Goal: Transaction & Acquisition: Purchase product/service

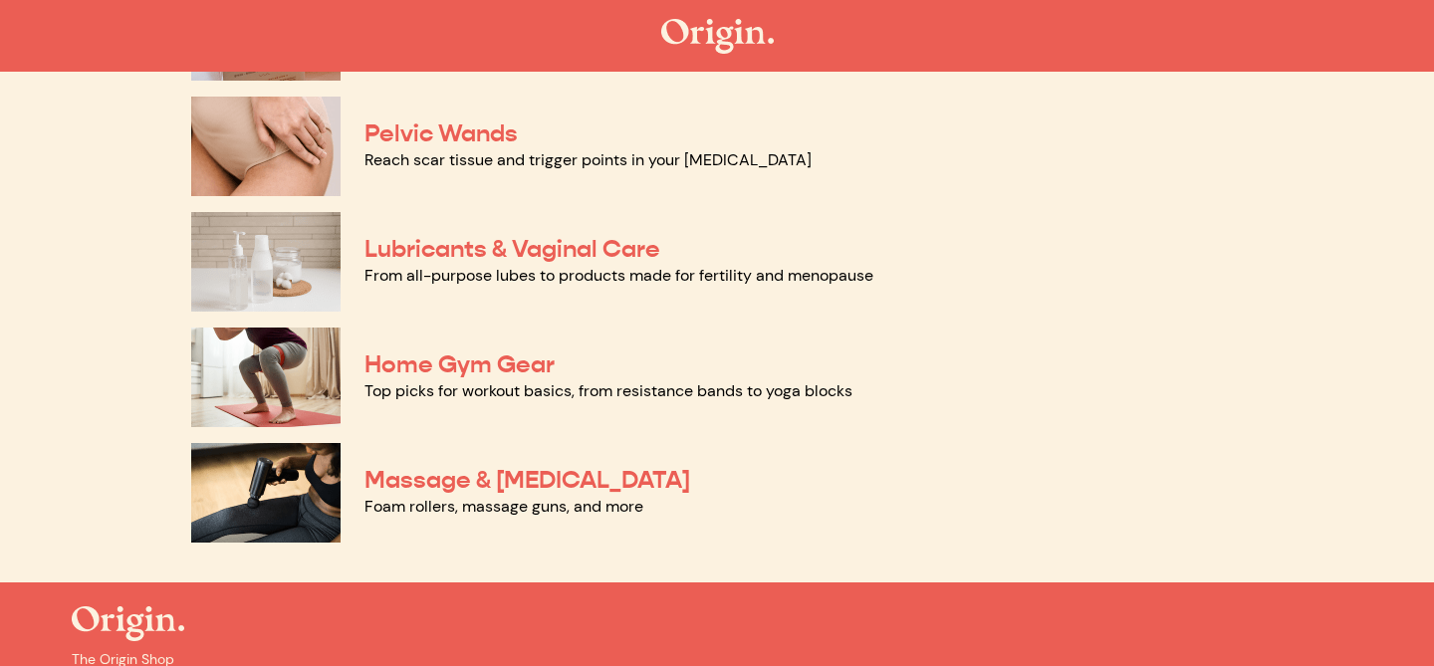
scroll to position [998, 0]
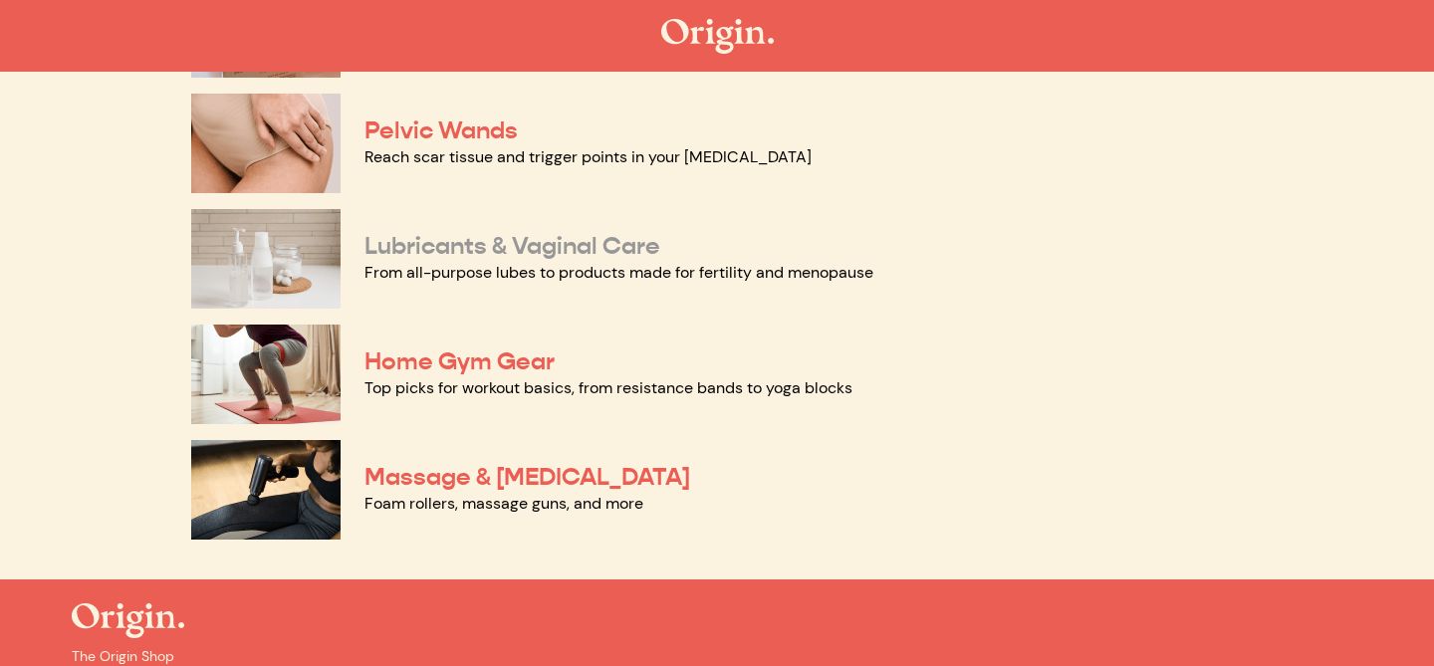
click at [609, 243] on link "Lubricants & Vaginal Care" at bounding box center [512, 246] width 296 height 30
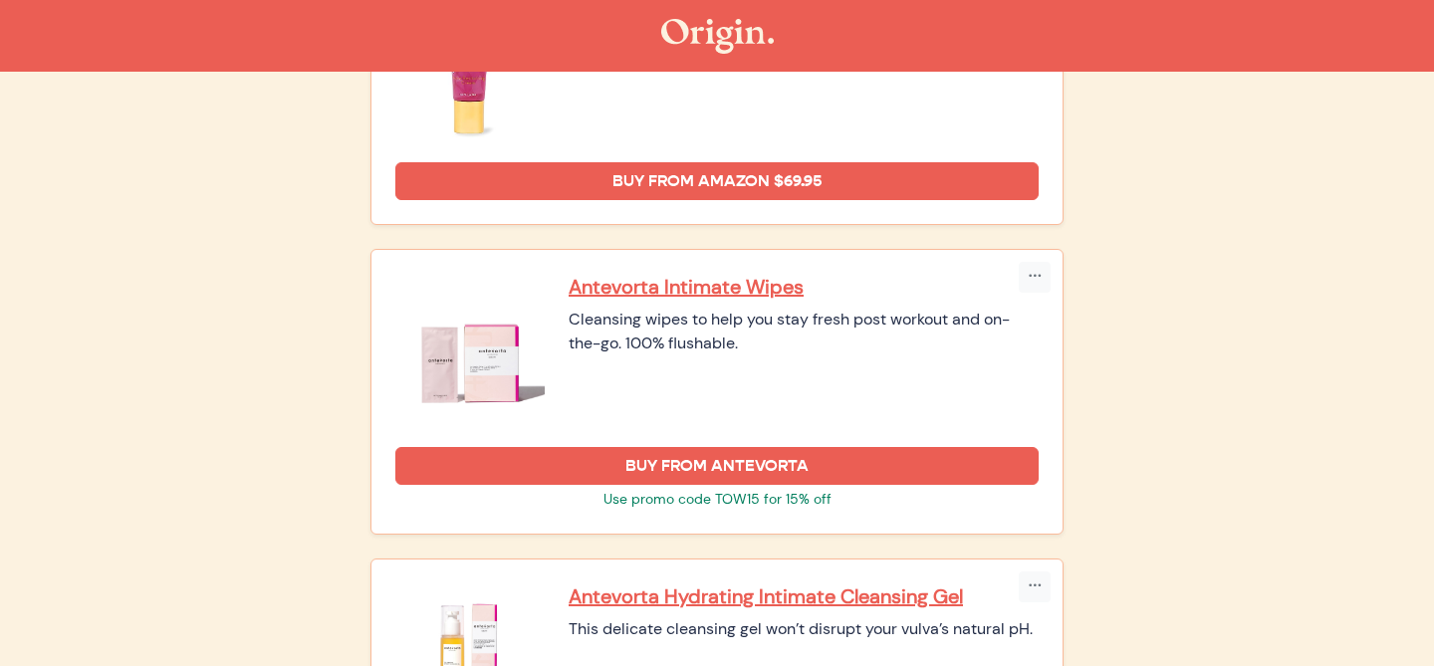
scroll to position [1781, 0]
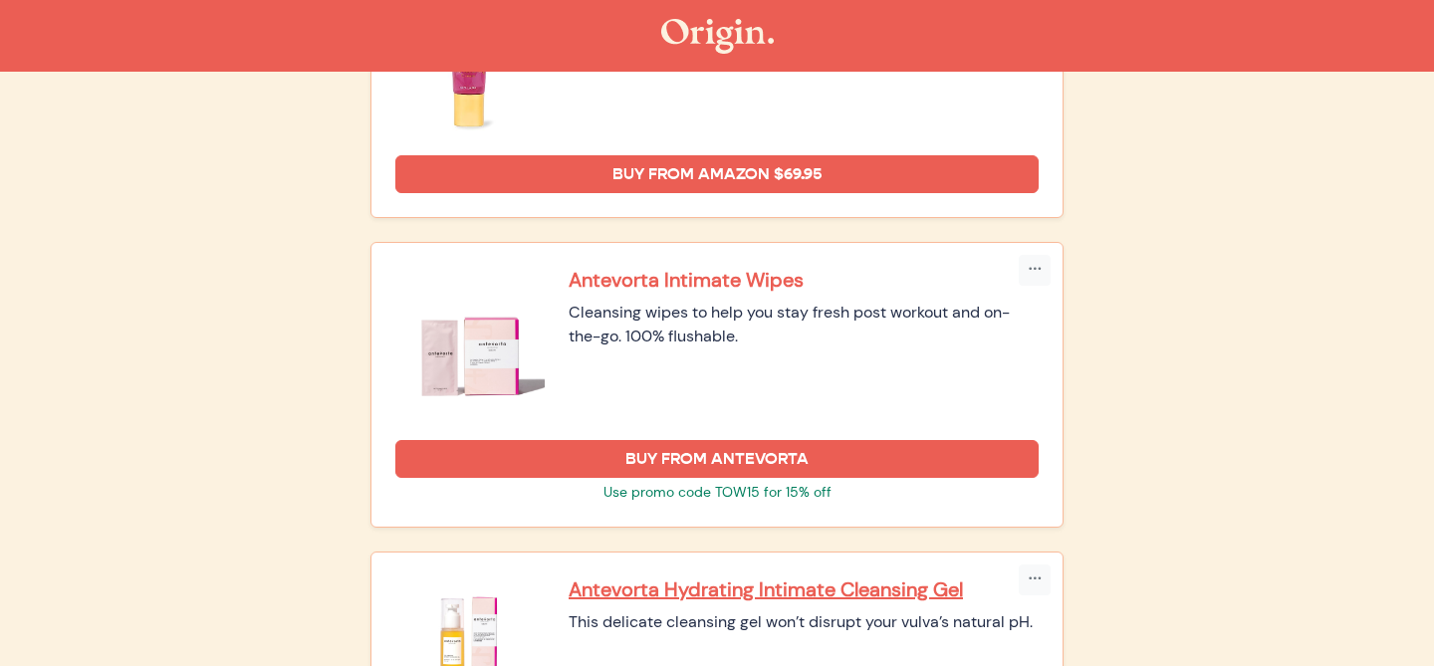
click at [696, 277] on p "Antevorta Intimate Wipes" at bounding box center [804, 280] width 470 height 26
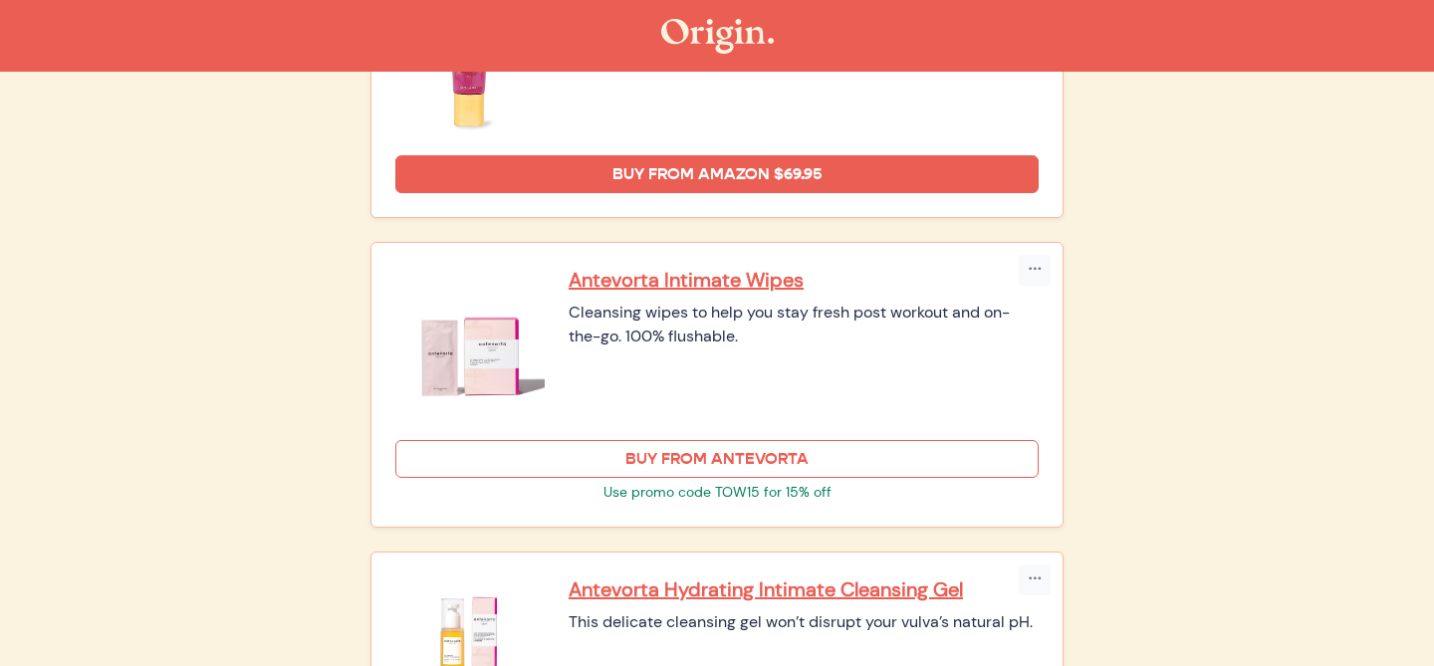
click at [817, 461] on link "Buy From Antevorta" at bounding box center [716, 459] width 643 height 38
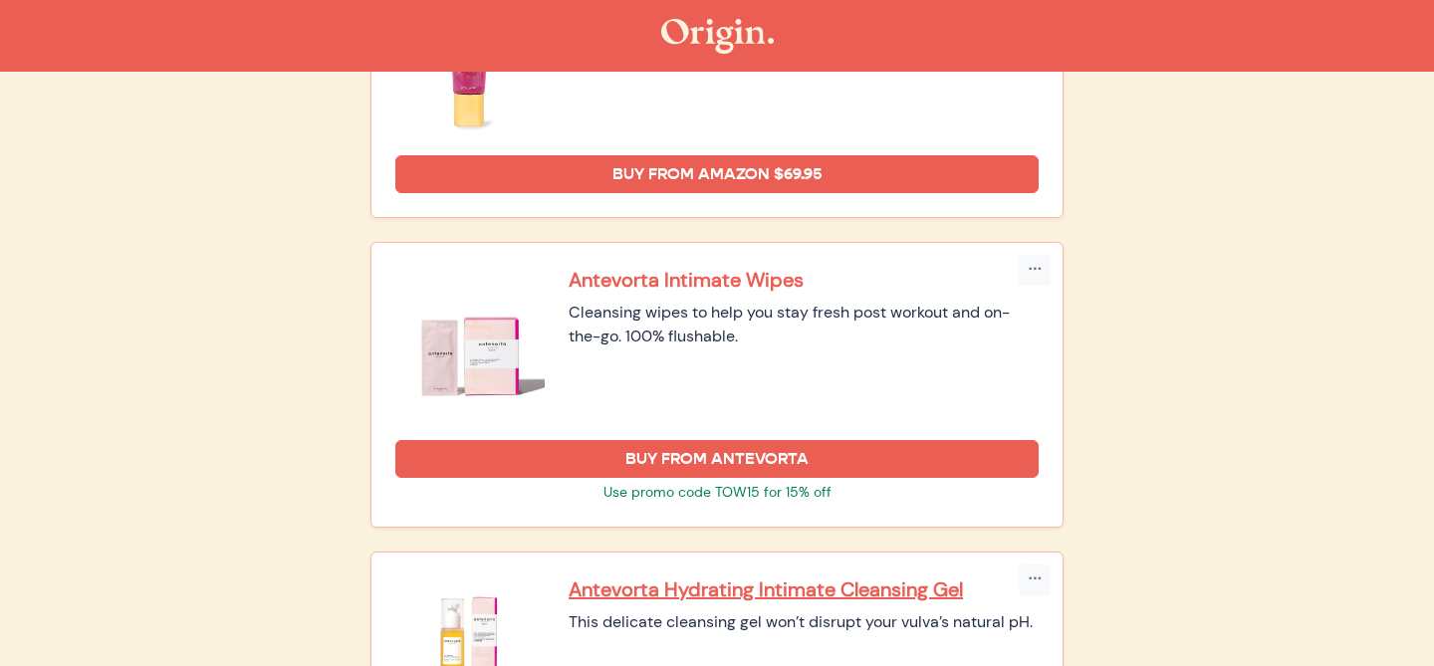
click at [795, 275] on p "Antevorta Intimate Wipes" at bounding box center [804, 280] width 470 height 26
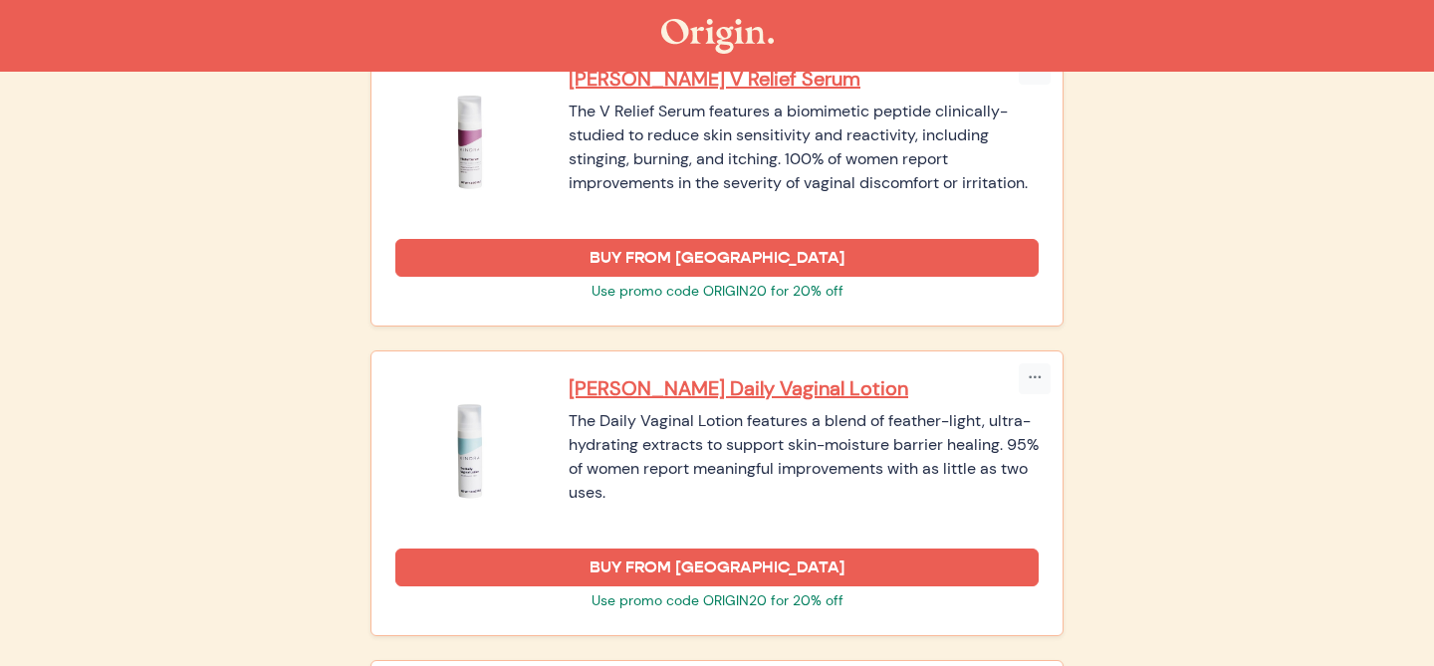
scroll to position [2602, 0]
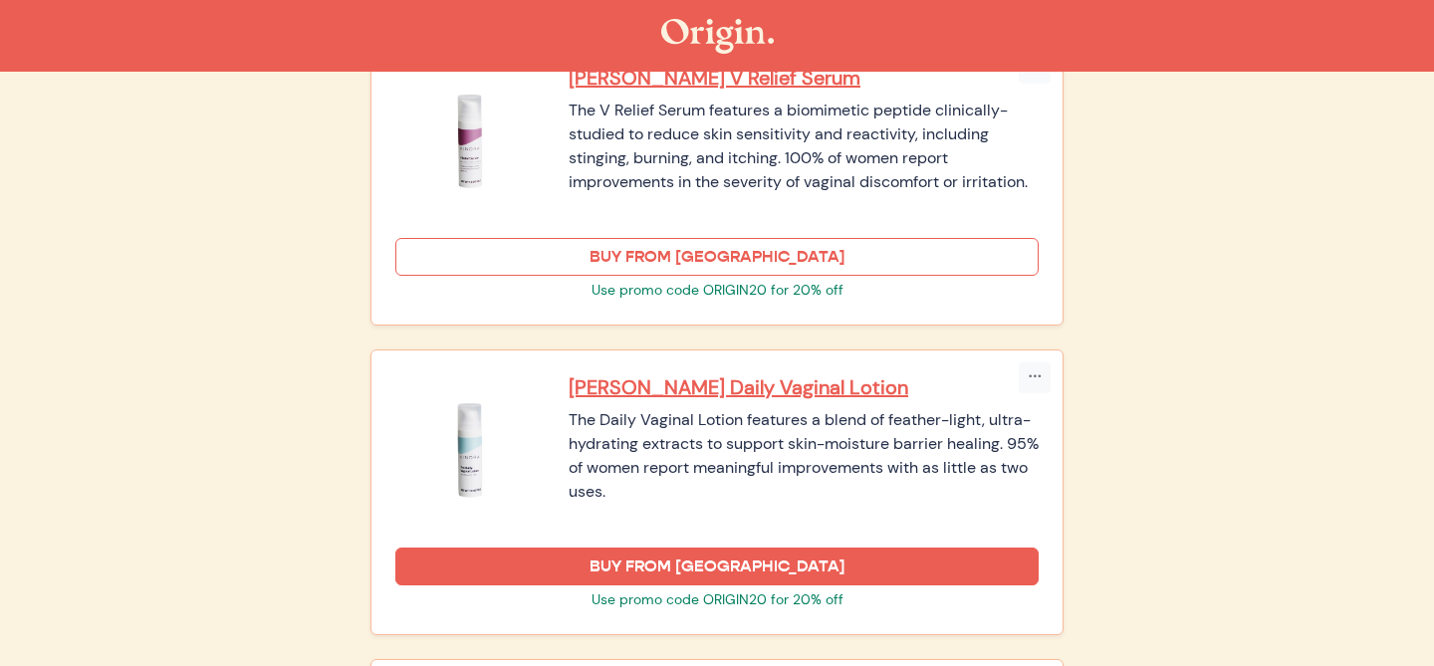
click at [838, 257] on link "BUY FROM KINDRA" at bounding box center [716, 257] width 643 height 38
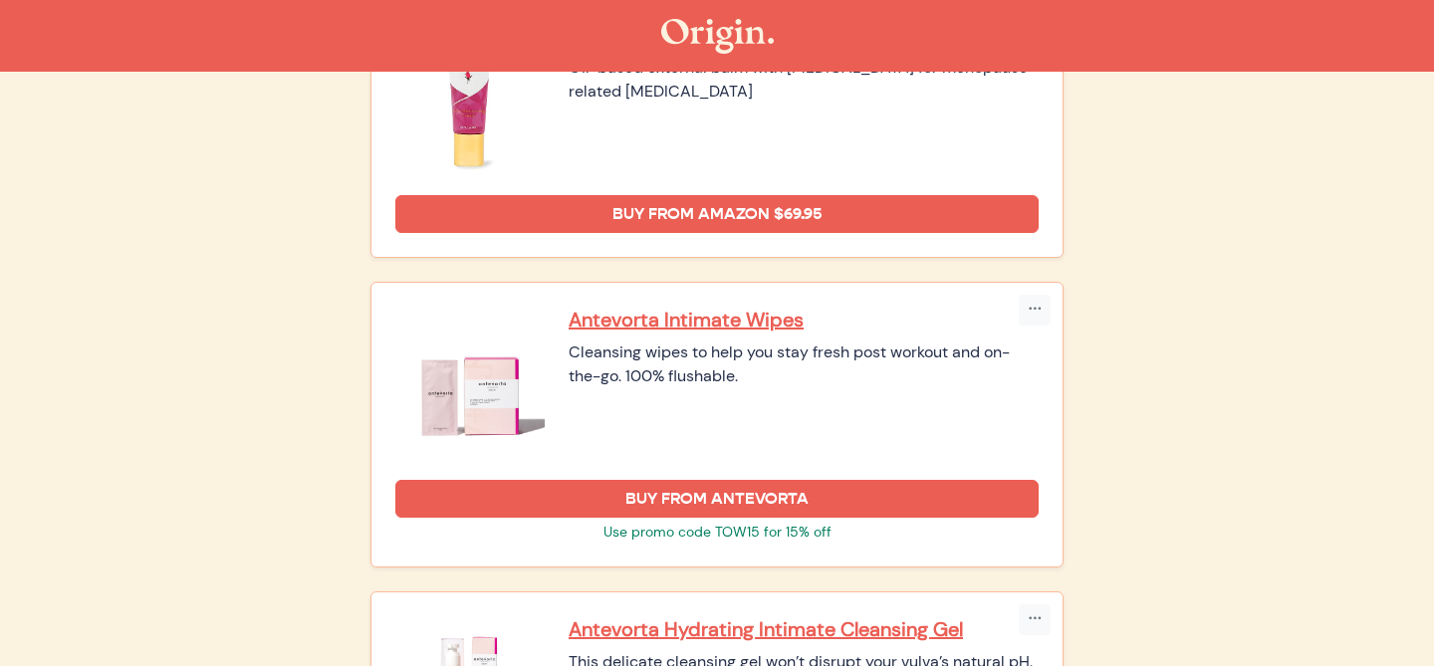
scroll to position [1783, 0]
